Goal: Information Seeking & Learning: Check status

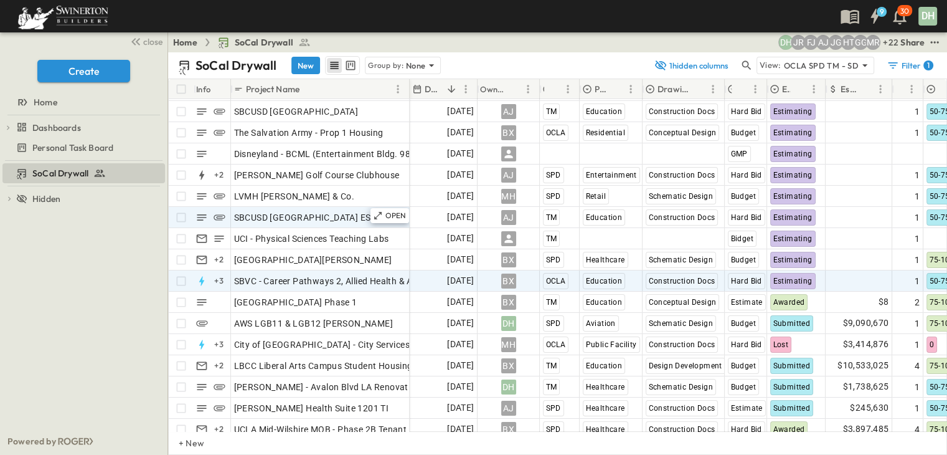
scroll to position [62, 0]
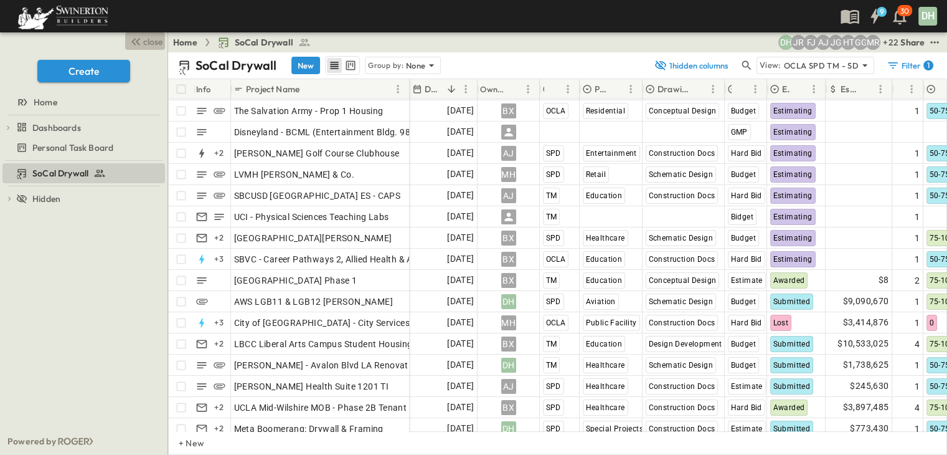
click at [143, 39] on span "close" at bounding box center [152, 41] width 19 height 12
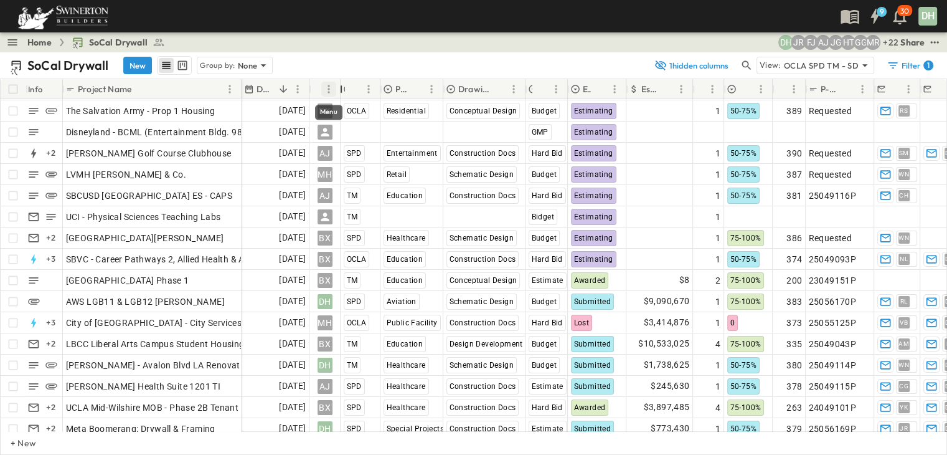
drag, startPoint x: 372, startPoint y: 83, endPoint x: 334, endPoint y: 88, distance: 39.0
click at [334, 88] on div "Owner" at bounding box center [324, 89] width 31 height 20
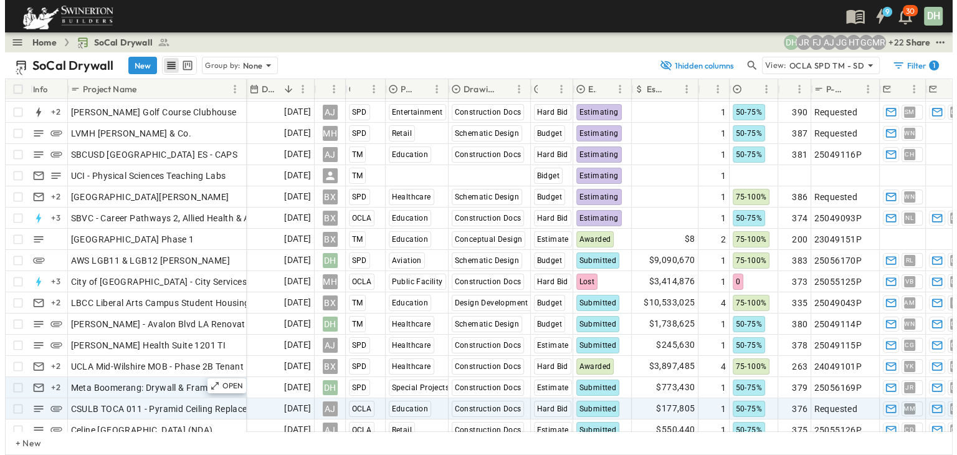
scroll to position [125, 0]
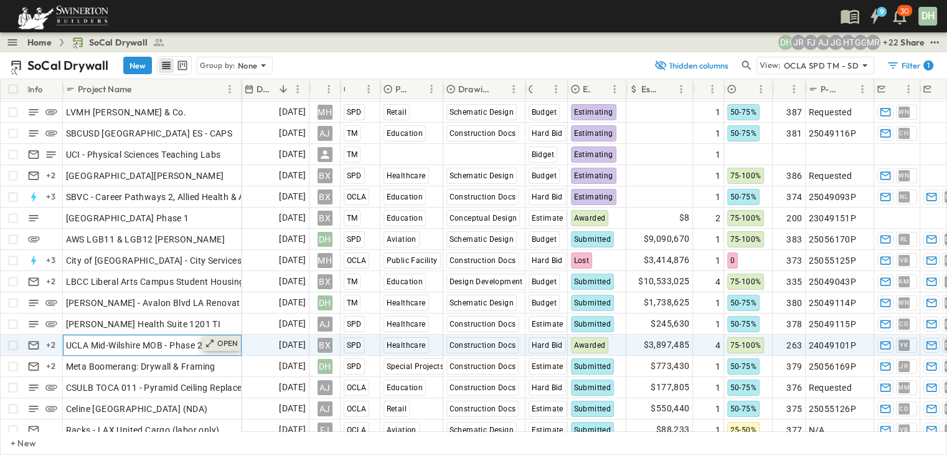
click at [224, 342] on p "OPEN" at bounding box center [227, 343] width 21 height 10
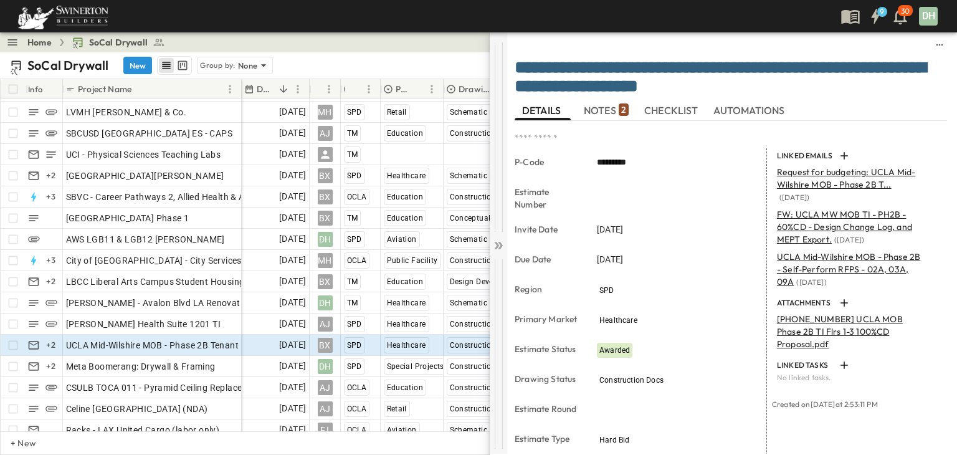
click at [498, 245] on icon at bounding box center [496, 245] width 5 height 7
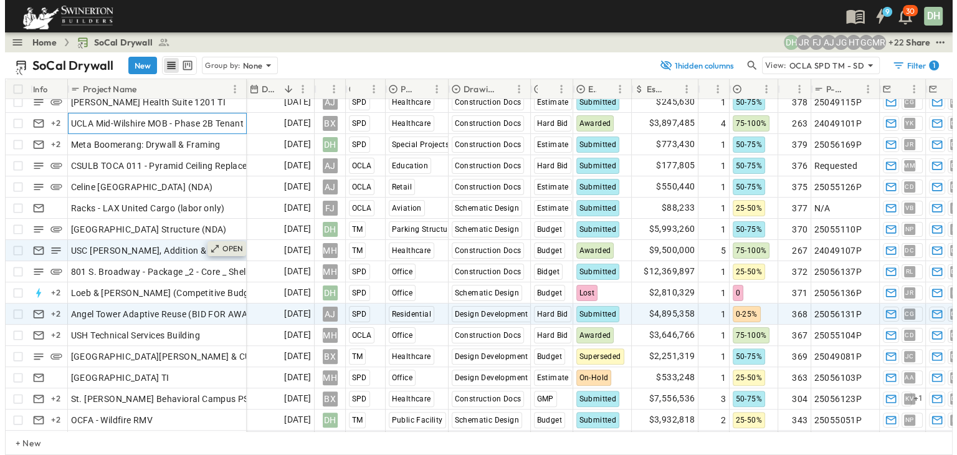
scroll to position [374, 0]
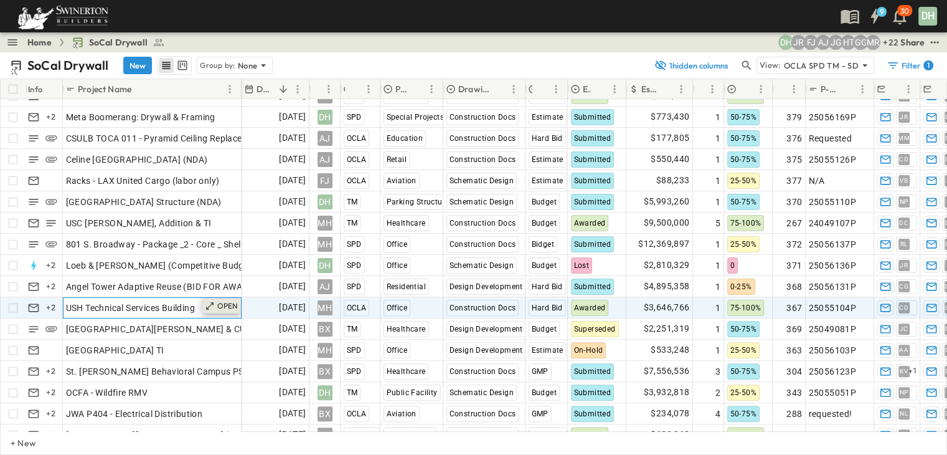
click at [220, 302] on p "OPEN" at bounding box center [227, 306] width 21 height 10
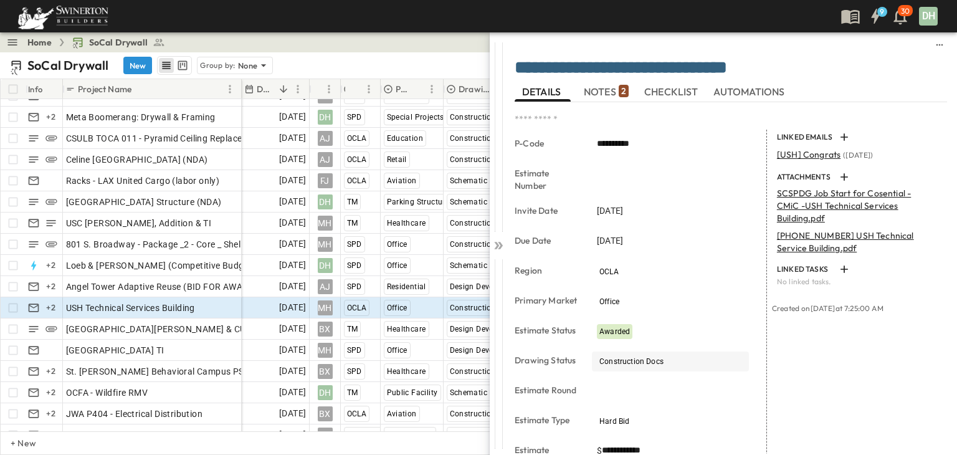
scroll to position [62, 0]
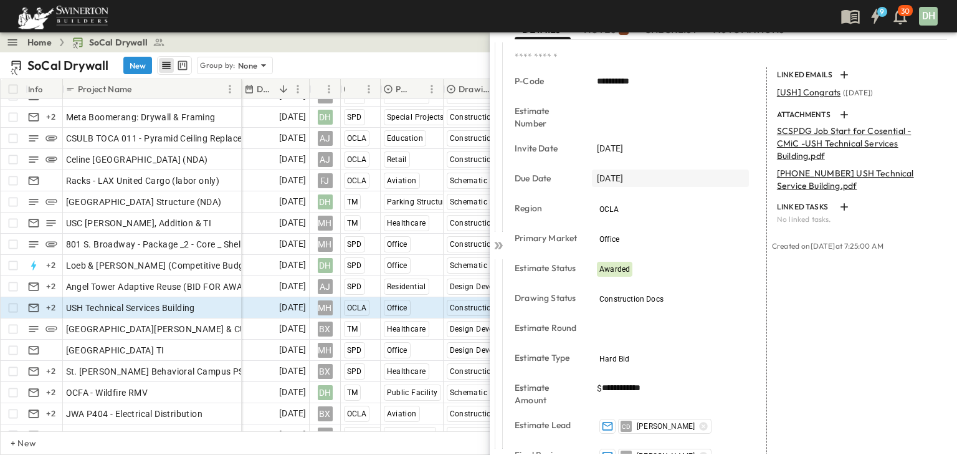
click at [645, 169] on div "[DATE]" at bounding box center [670, 177] width 157 height 17
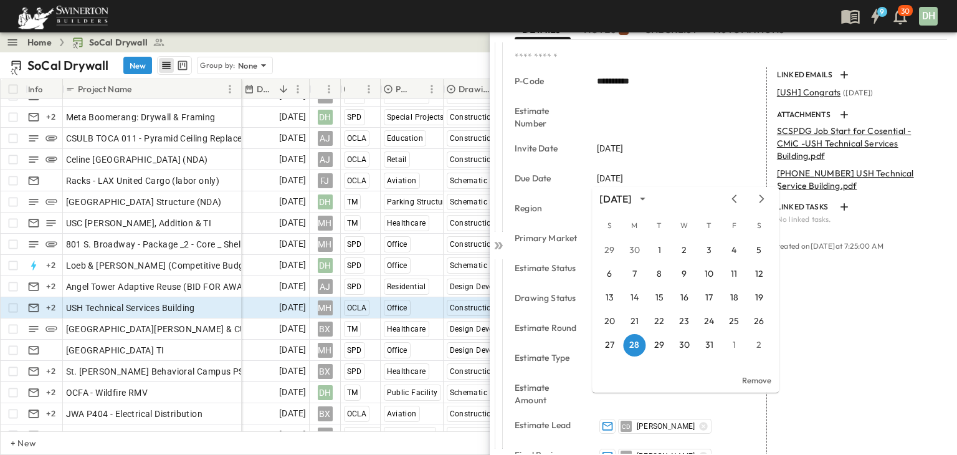
type input "**********"
click at [860, 316] on div "LINKED EMAILS [USH] Congrats ( [DATE] ) ATTACHMENTS SCSPDG Job Start for Cosent…" at bounding box center [857, 396] width 180 height 658
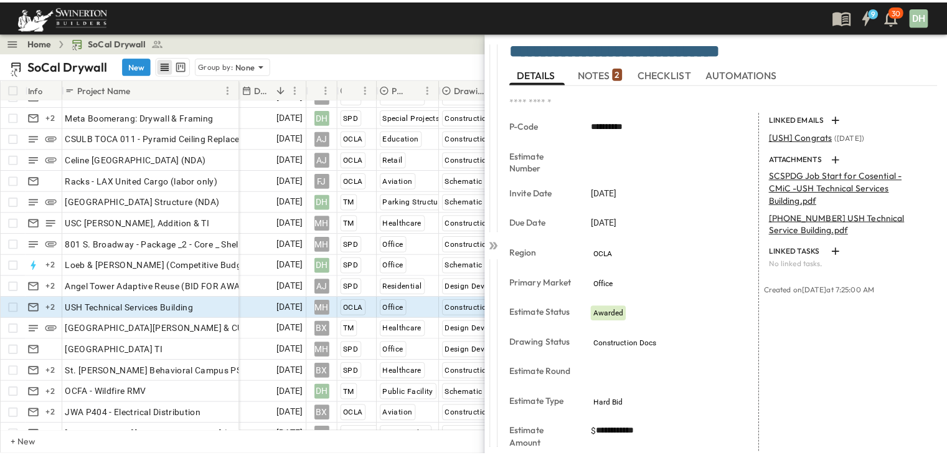
scroll to position [0, 0]
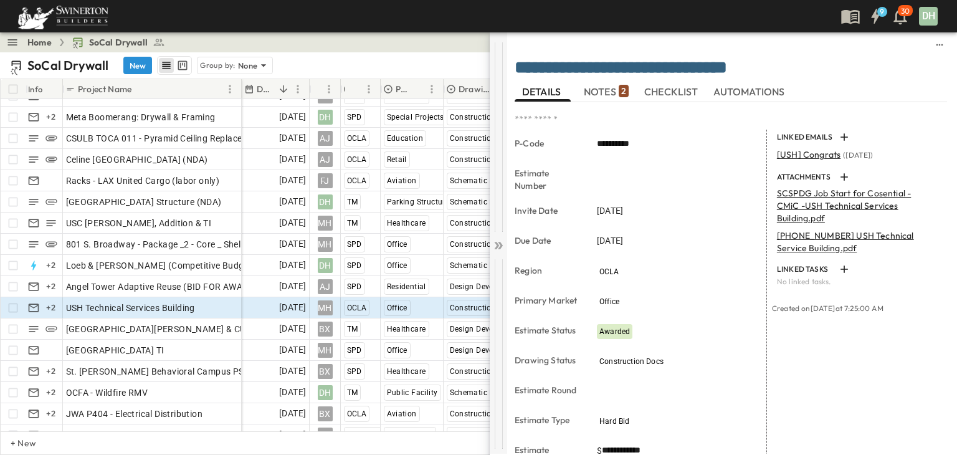
click at [500, 242] on icon at bounding box center [498, 245] width 12 height 12
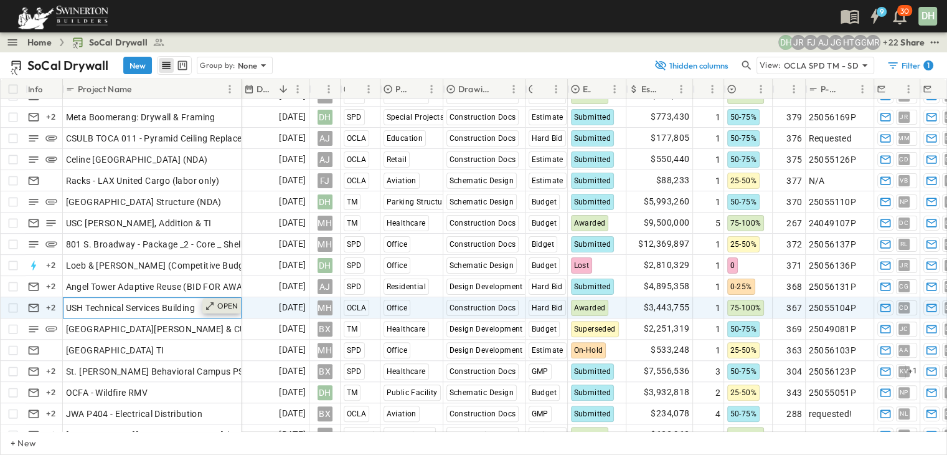
click at [226, 304] on p "OPEN" at bounding box center [227, 306] width 21 height 10
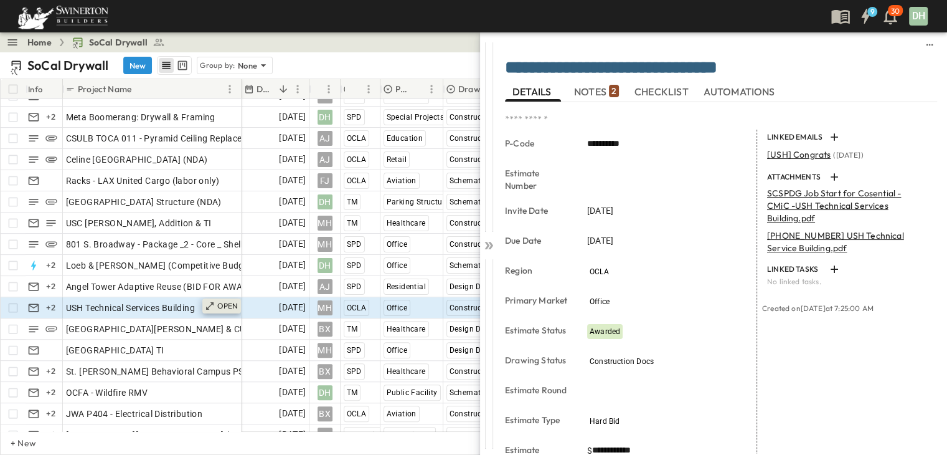
click at [226, 304] on p "OPEN" at bounding box center [227, 306] width 21 height 10
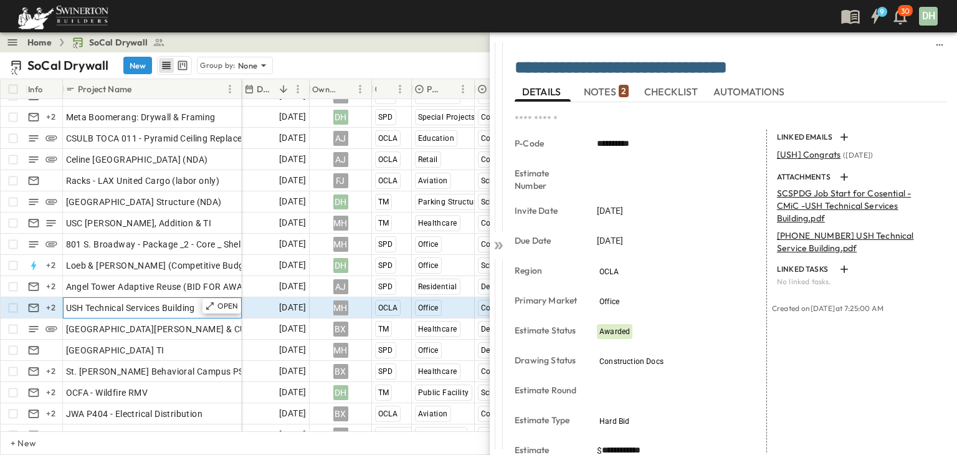
click at [167, 307] on span "USH Technical Services Building" at bounding box center [130, 307] width 129 height 12
click at [498, 245] on icon at bounding box center [496, 245] width 5 height 7
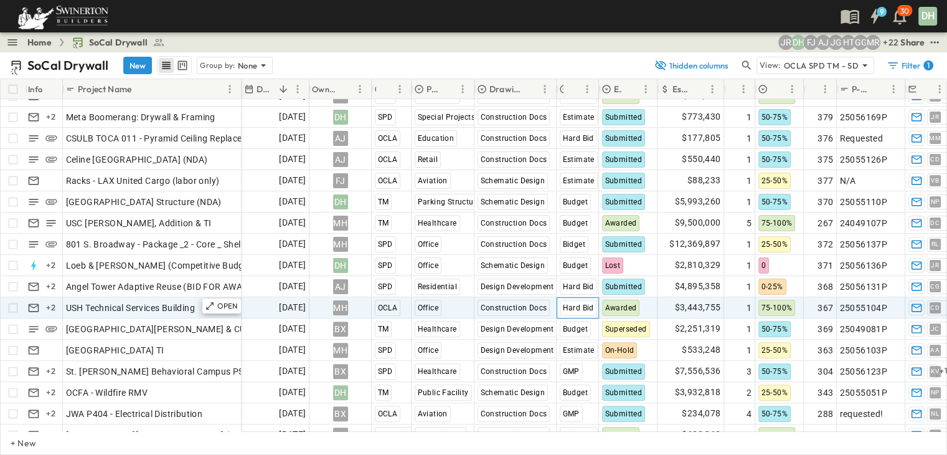
click at [565, 307] on span "Hard Bid" at bounding box center [578, 307] width 31 height 9
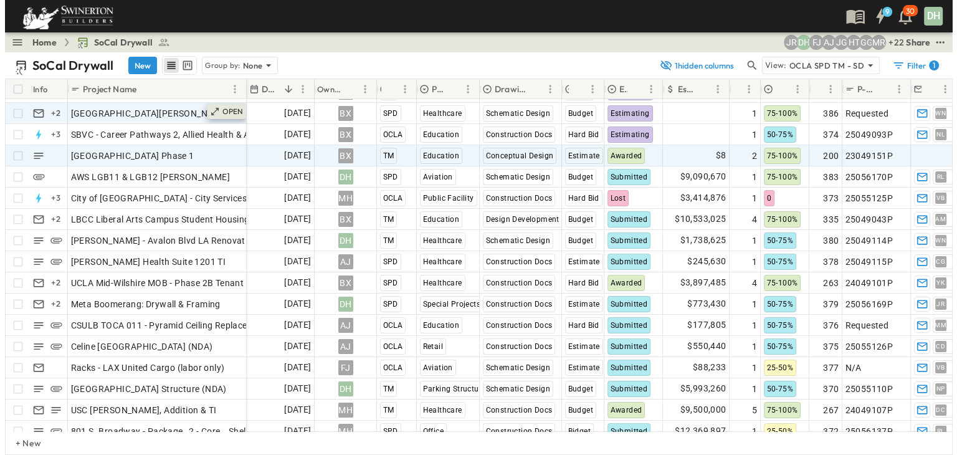
scroll to position [125, 0]
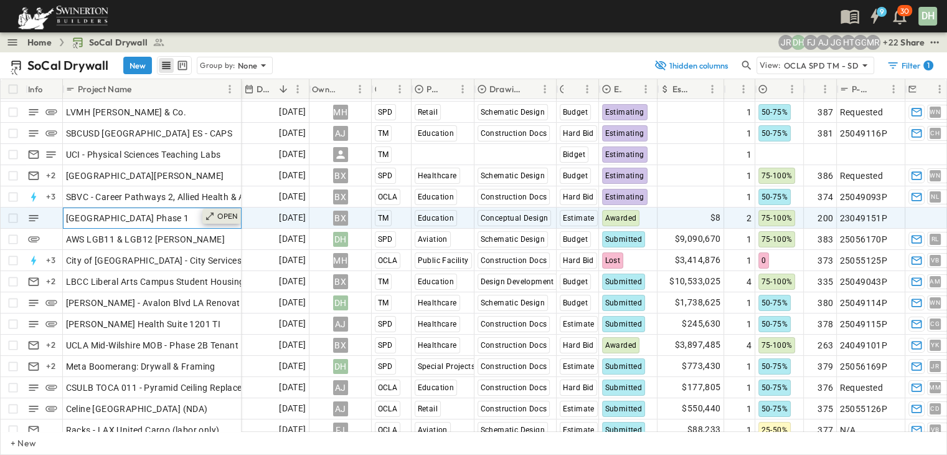
click at [225, 215] on p "OPEN" at bounding box center [227, 216] width 21 height 10
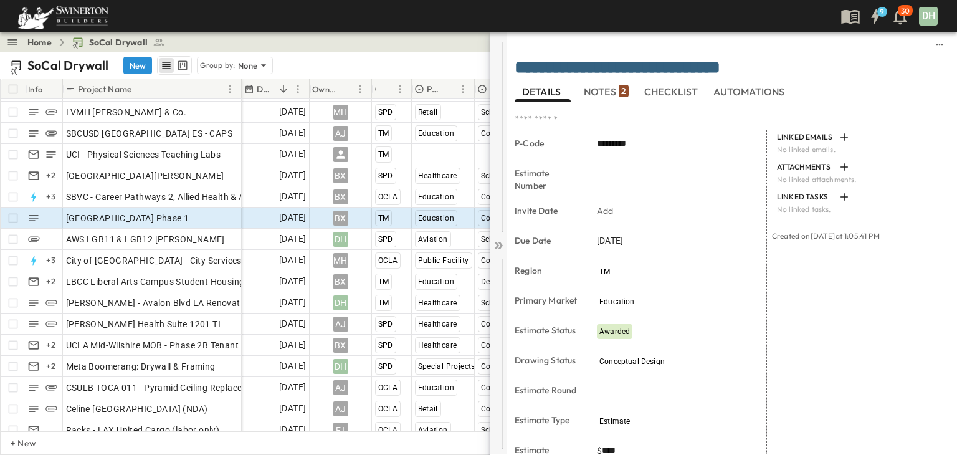
click at [501, 245] on icon at bounding box center [500, 245] width 5 height 7
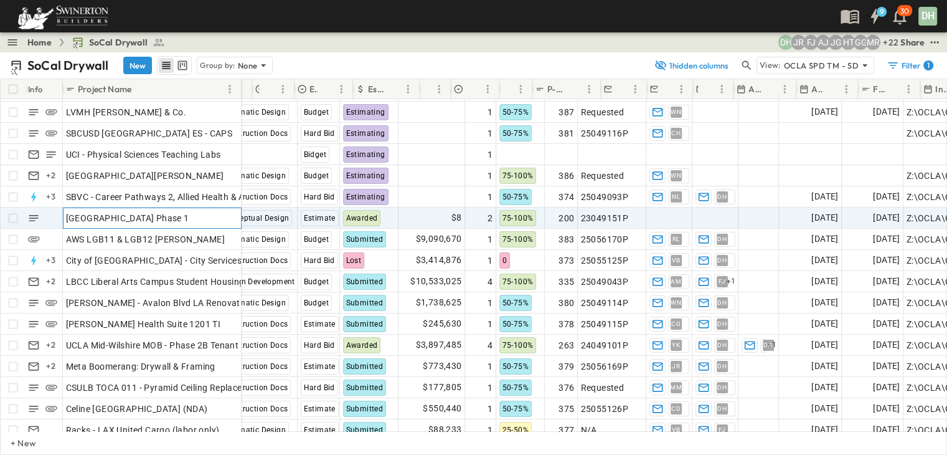
scroll to position [125, 311]
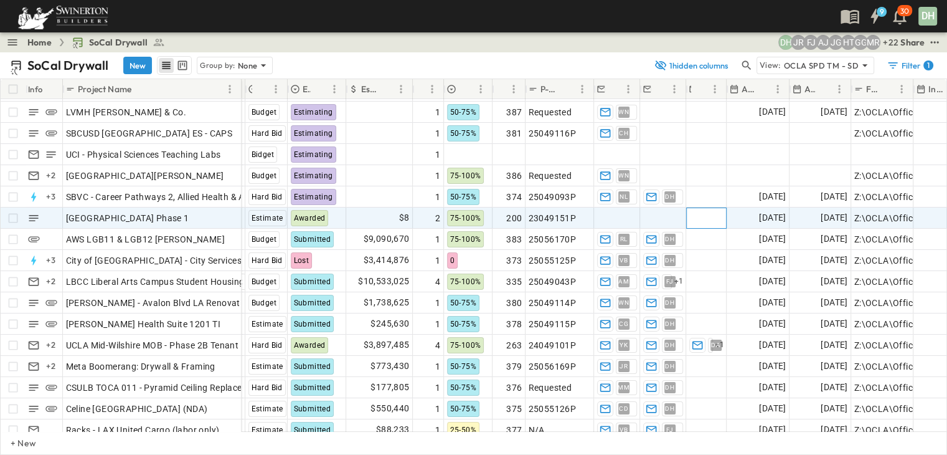
click at [703, 220] on span "Add Project Manager" at bounding box center [732, 218] width 87 height 12
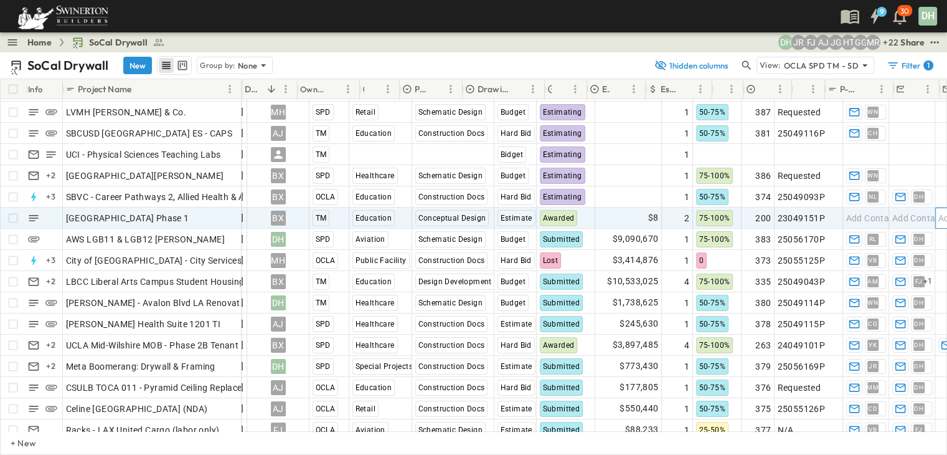
scroll to position [125, 0]
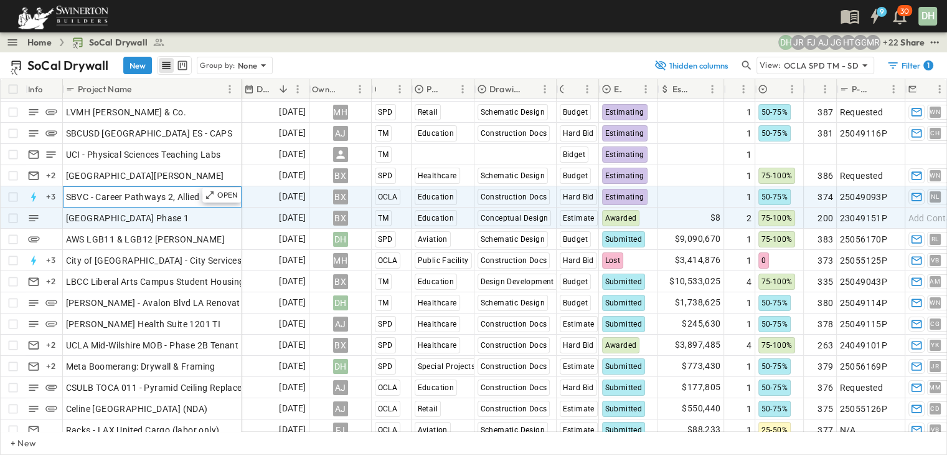
click at [157, 196] on span "SBVC - Career Pathways 2, Allied Health & Aeronautics Bldg's" at bounding box center [190, 197] width 248 height 12
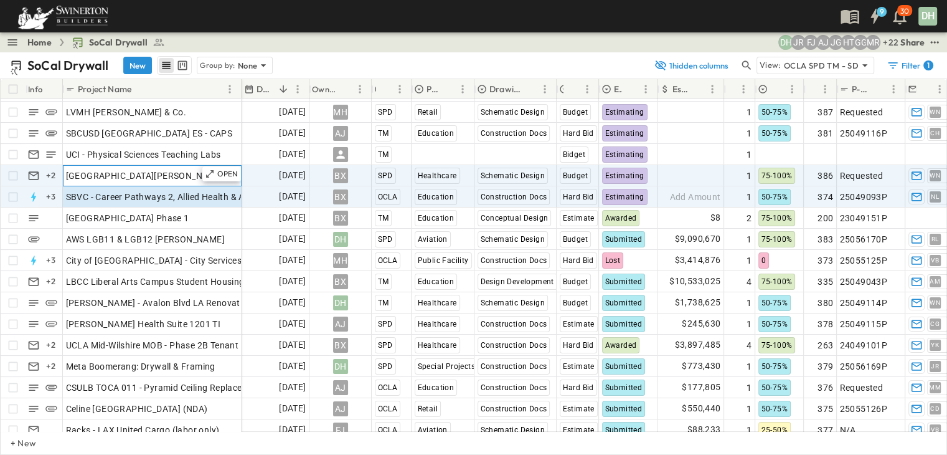
click at [171, 176] on span "[GEOGRAPHIC_DATA][PERSON_NAME]" at bounding box center [145, 175] width 158 height 12
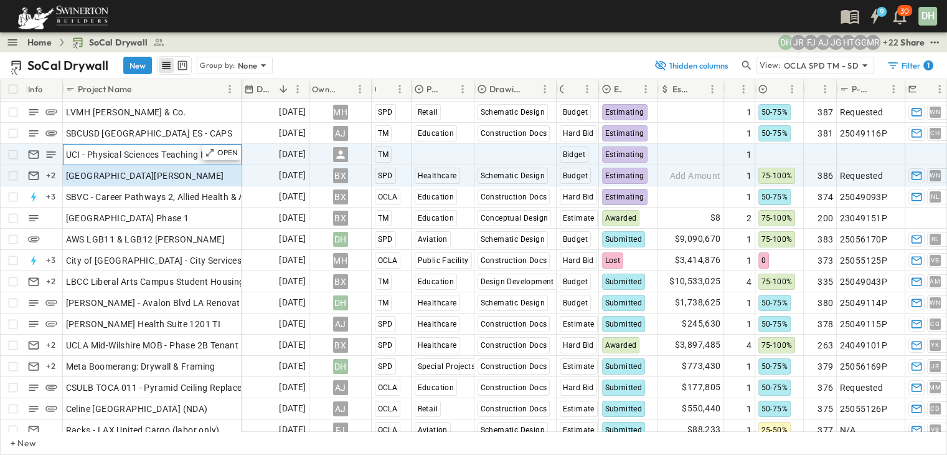
click at [187, 155] on span "UCI - Physical Sciences Teaching Labs" at bounding box center [143, 154] width 155 height 12
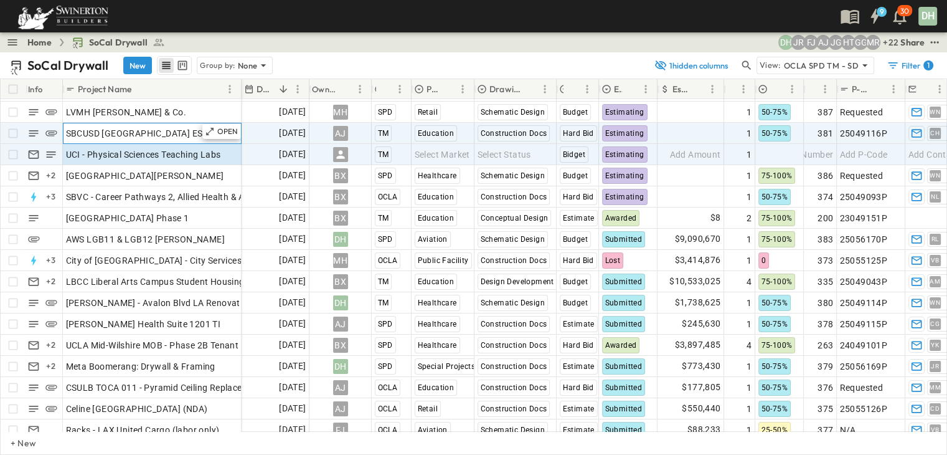
click at [176, 135] on span "SBCUSD [GEOGRAPHIC_DATA] ES - CAPS" at bounding box center [149, 133] width 167 height 12
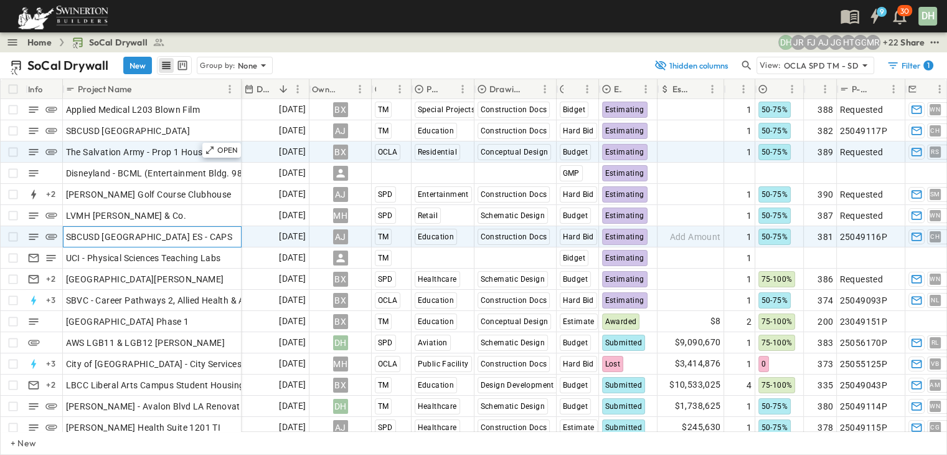
scroll to position [0, 0]
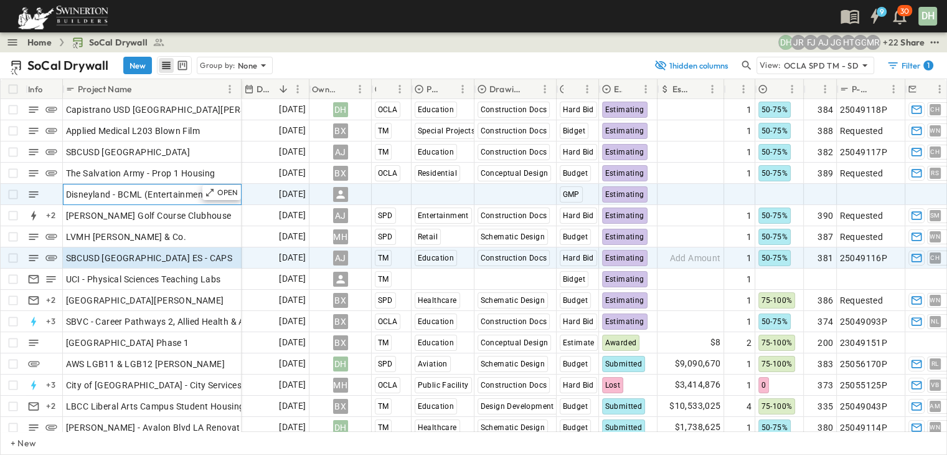
click at [170, 194] on span "Disneyland - BCML (Entertainment Bldg. 9826)" at bounding box center [161, 194] width 191 height 12
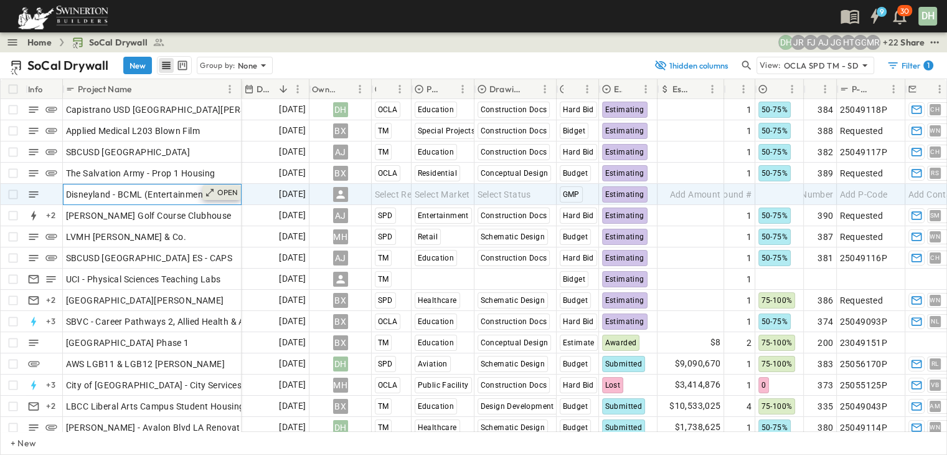
click at [232, 196] on p "OPEN" at bounding box center [227, 192] width 21 height 10
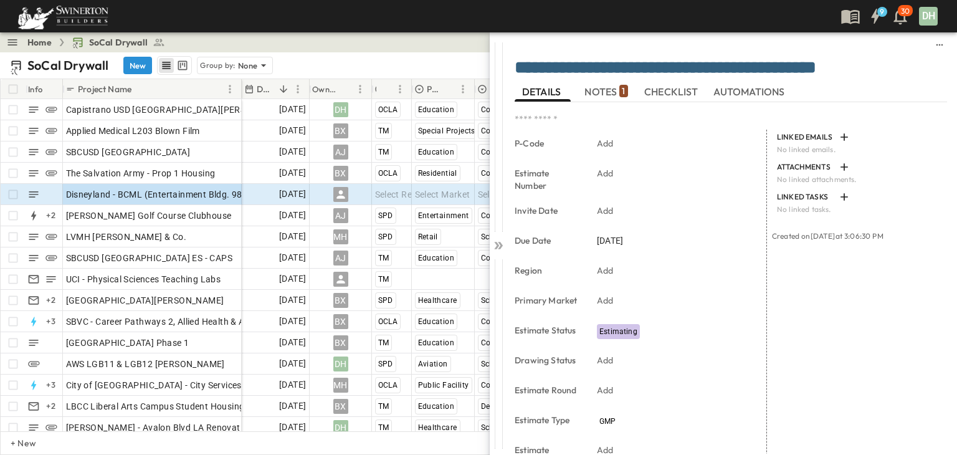
click at [602, 88] on span "NOTES 1" at bounding box center [605, 91] width 43 height 11
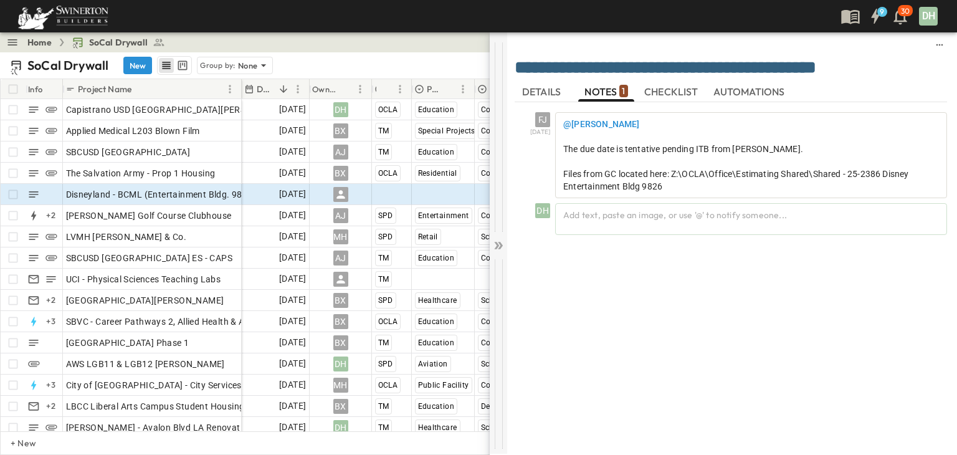
click at [498, 246] on icon at bounding box center [498, 245] width 12 height 12
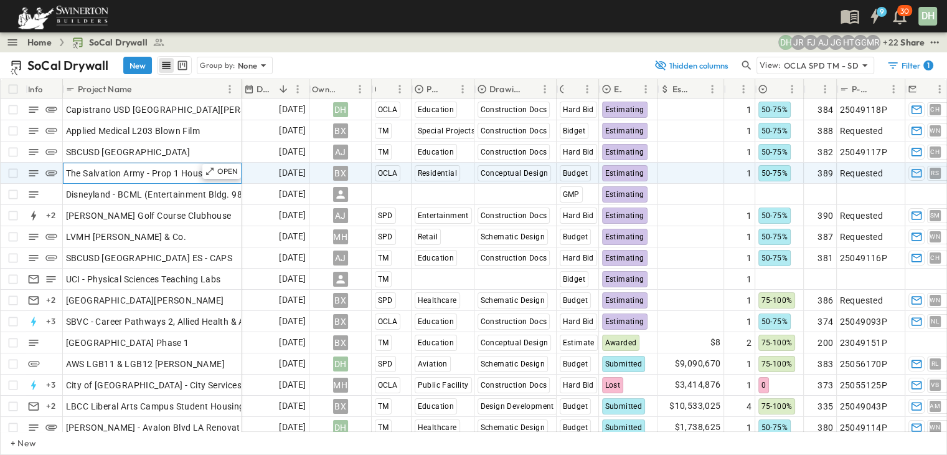
click at [167, 173] on span "The Salvation Army - Prop 1 Housing" at bounding box center [140, 173] width 149 height 12
click at [224, 170] on p "OPEN" at bounding box center [227, 171] width 21 height 10
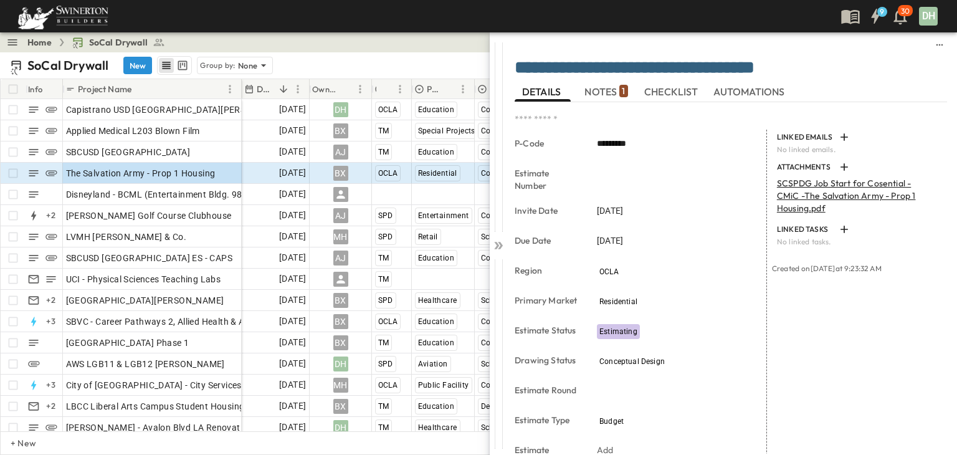
click at [605, 86] on span "NOTES 1" at bounding box center [605, 91] width 43 height 11
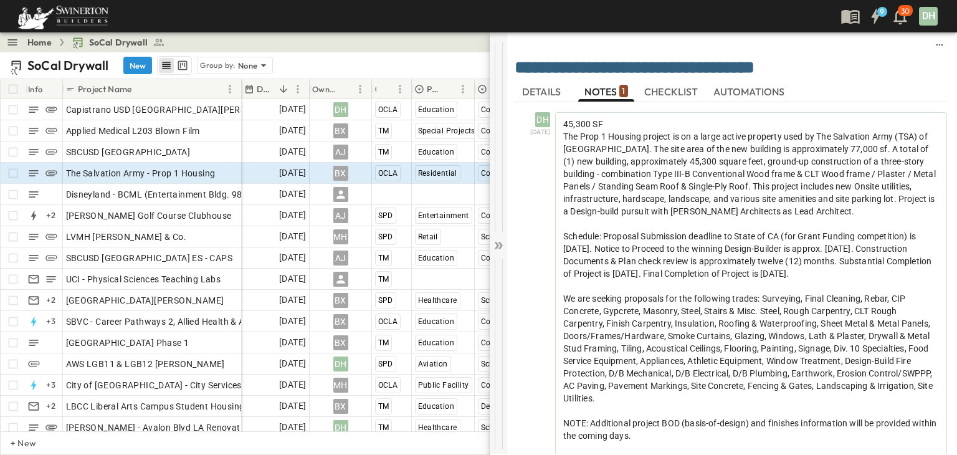
click at [499, 246] on icon at bounding box center [498, 245] width 12 height 12
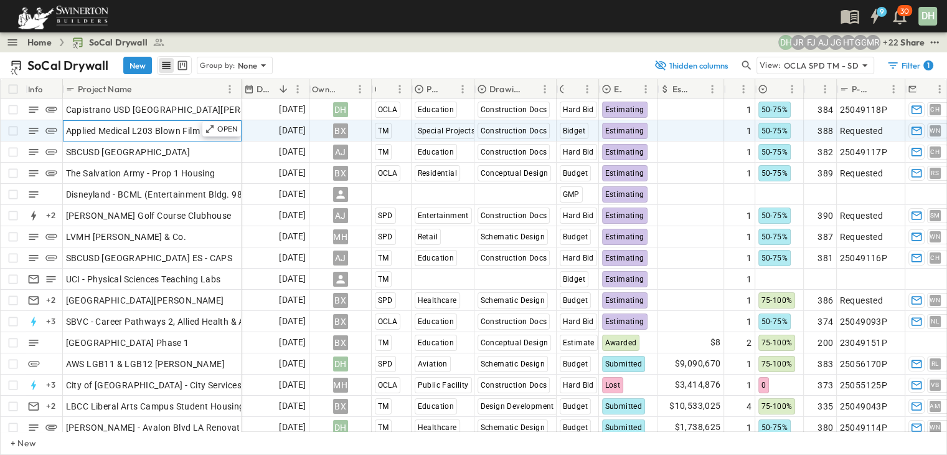
click at [169, 130] on span "Applied Medical L203 Blown Film" at bounding box center [133, 131] width 134 height 12
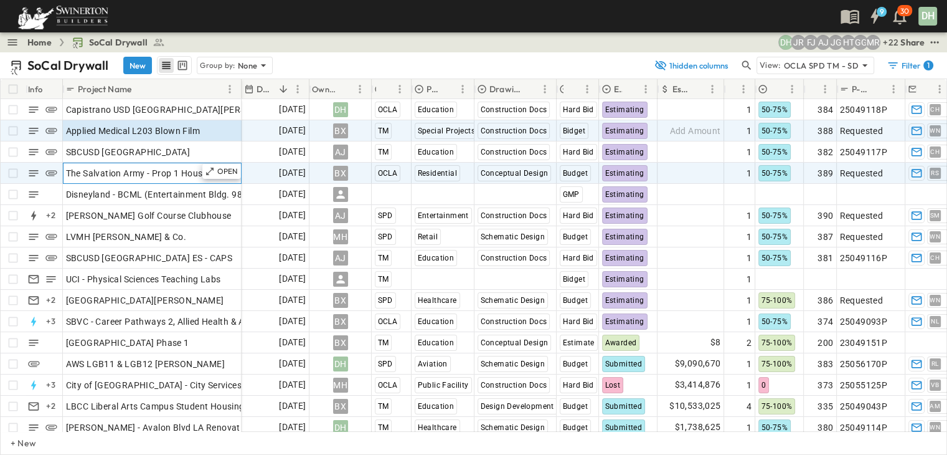
click at [170, 175] on span "The Salvation Army - Prop 1 Housing" at bounding box center [140, 173] width 149 height 12
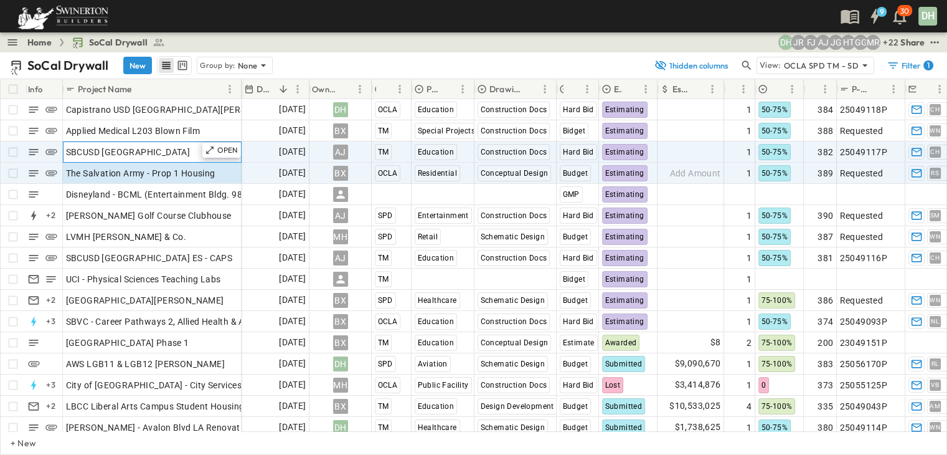
click at [179, 153] on span "SBCUSD [GEOGRAPHIC_DATA]" at bounding box center [128, 152] width 125 height 12
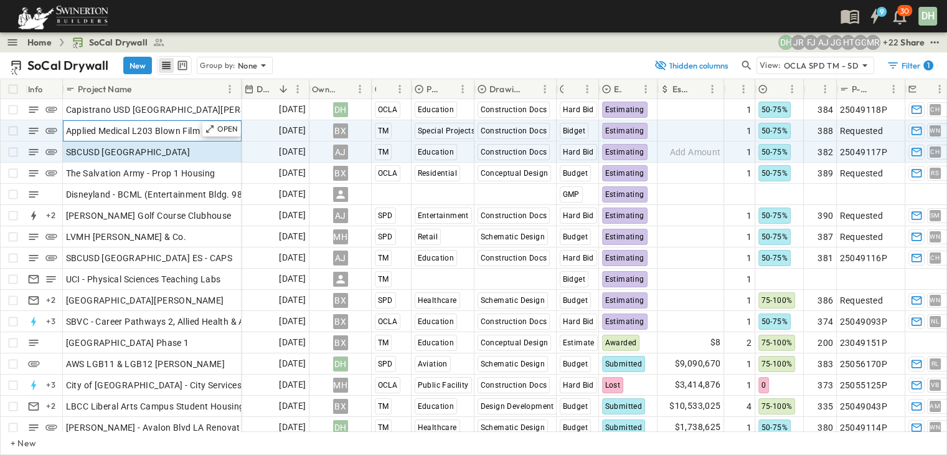
click at [176, 129] on span "Applied Medical L203 Blown Film" at bounding box center [133, 131] width 134 height 12
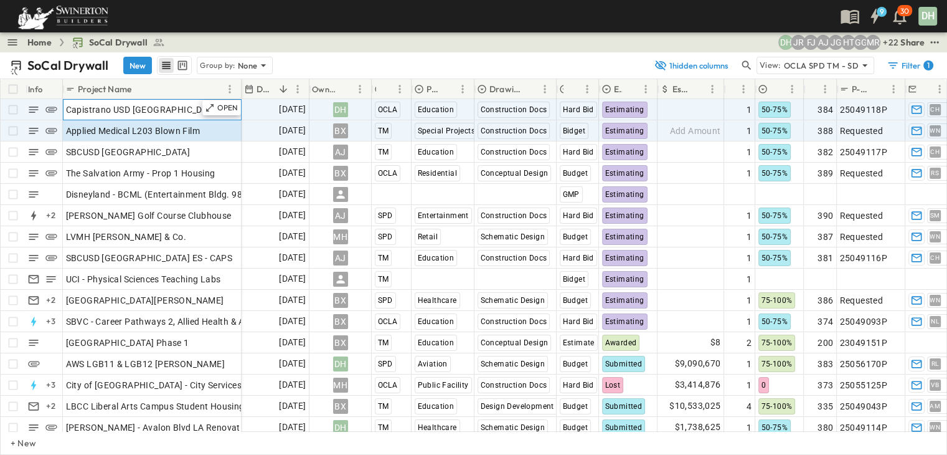
click at [172, 108] on span "Capistrano USD [GEOGRAPHIC_DATA][PERSON_NAME]" at bounding box center [178, 109] width 225 height 12
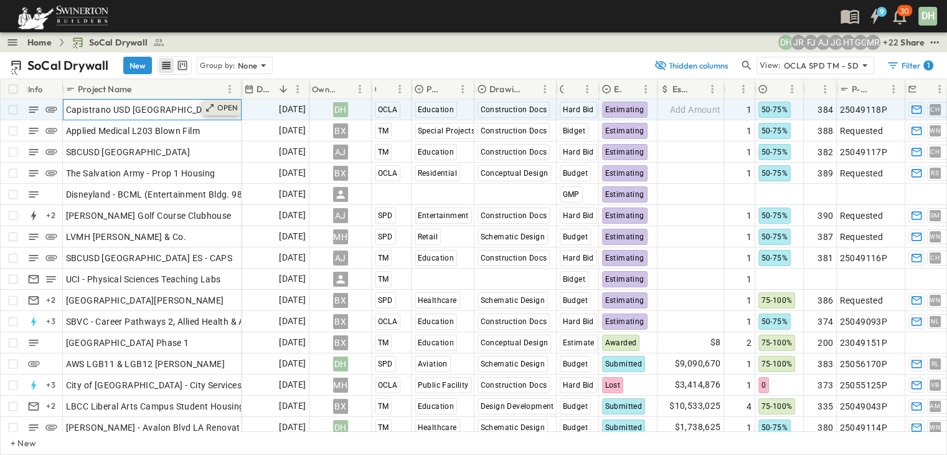
click at [229, 109] on p "OPEN" at bounding box center [227, 108] width 21 height 10
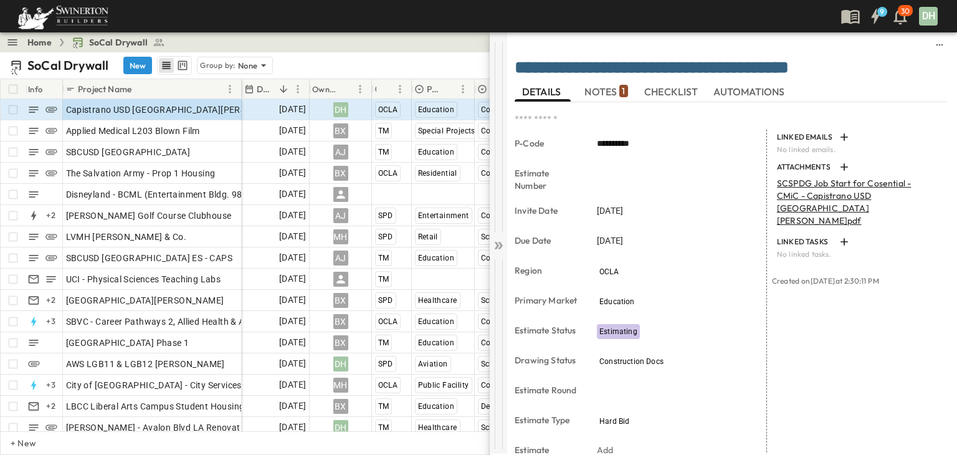
click at [497, 247] on icon at bounding box center [496, 245] width 5 height 7
